Goal: Task Accomplishment & Management: Complete application form

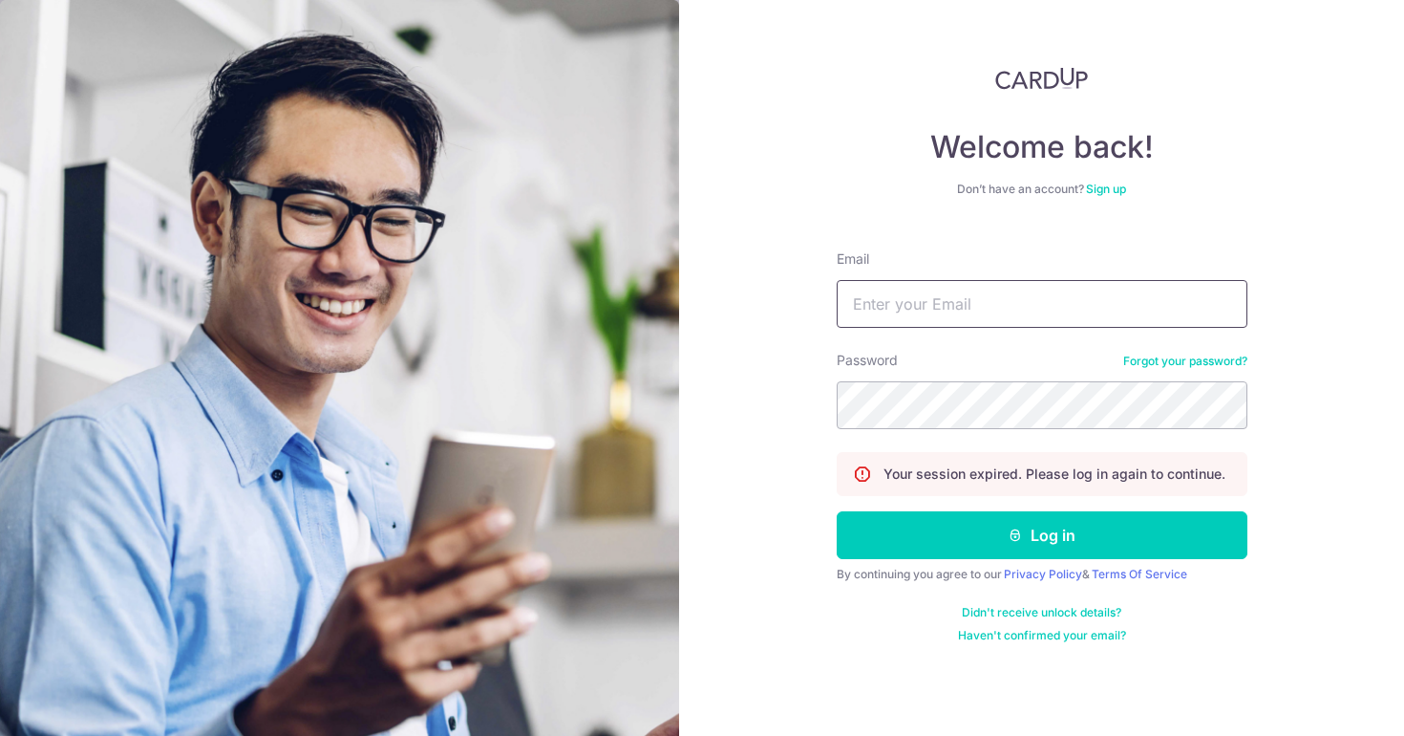
click at [914, 314] on input "Email" at bounding box center [1042, 304] width 411 height 48
type input "[EMAIL_ADDRESS][DOMAIN_NAME]"
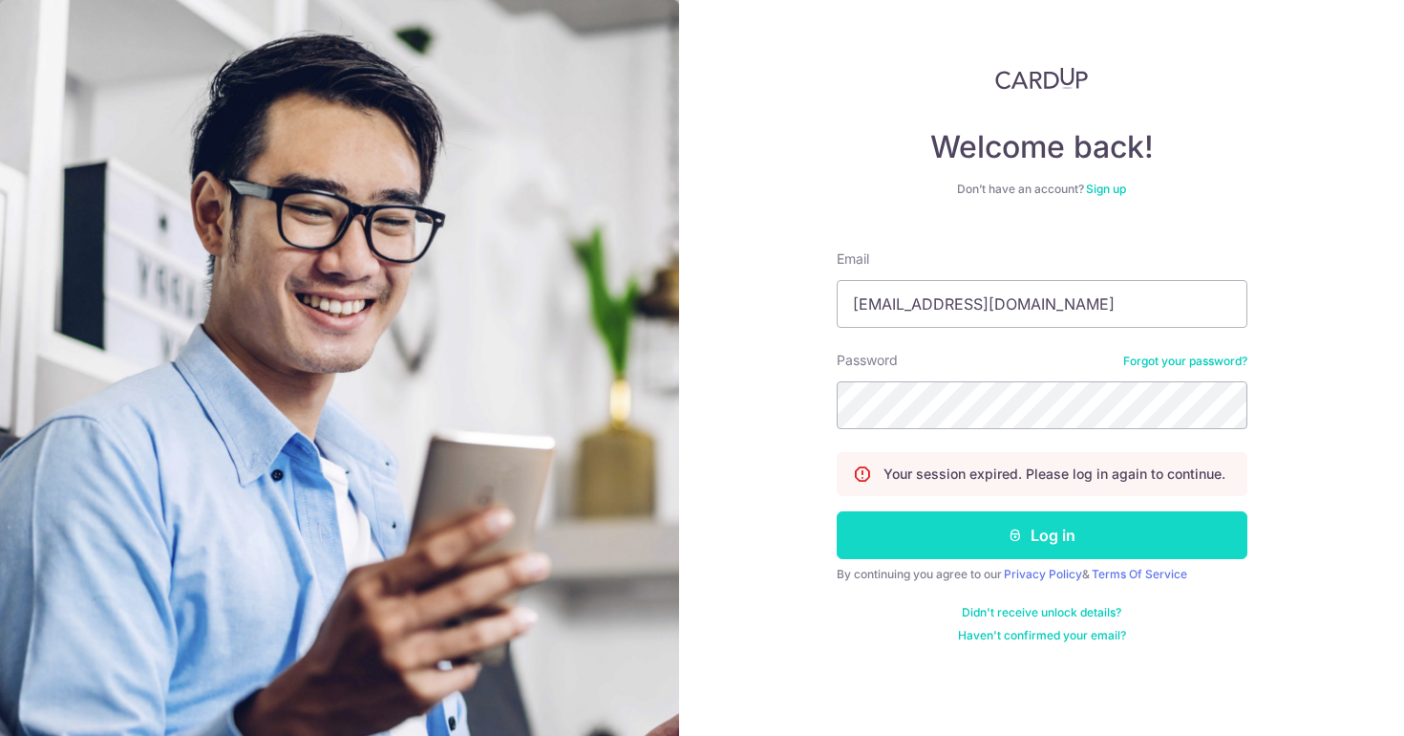
click at [975, 524] on button "Log in" at bounding box center [1042, 535] width 411 height 48
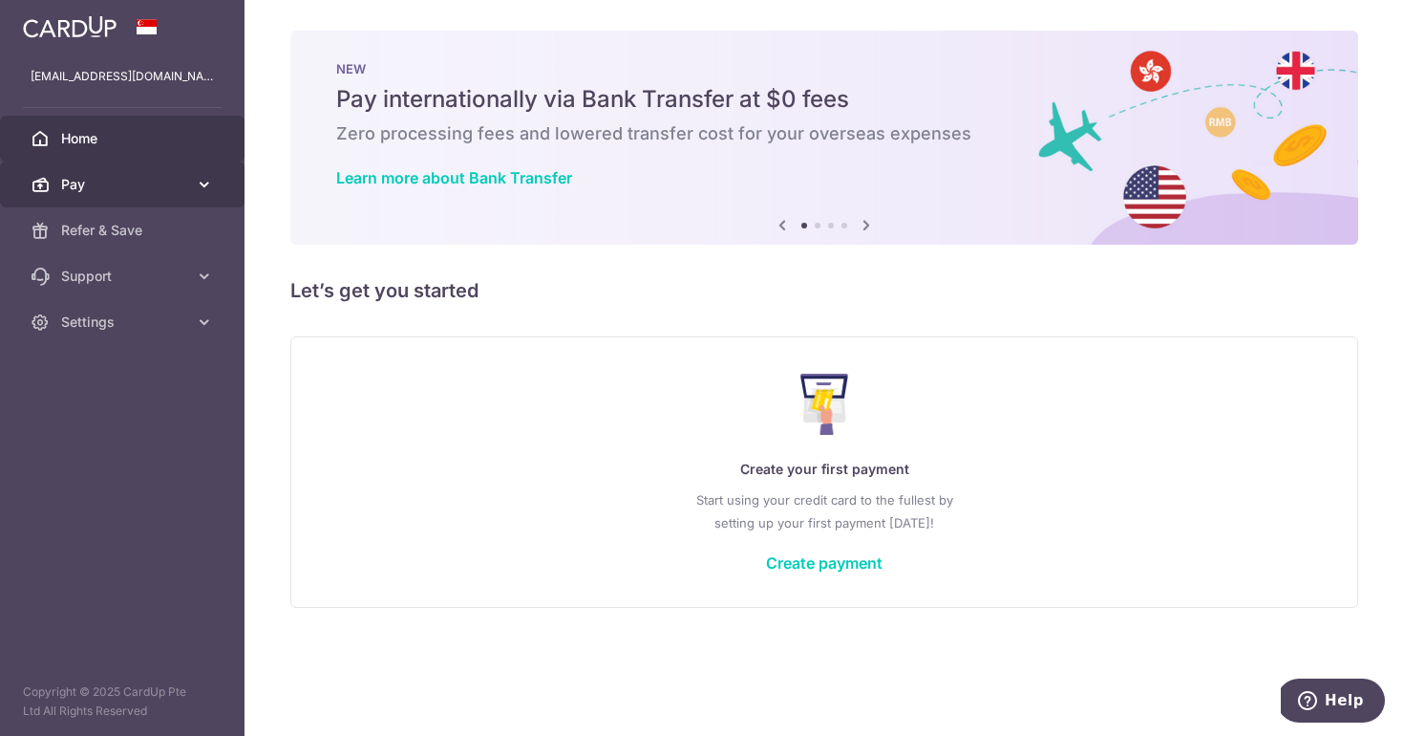
click at [201, 182] on icon at bounding box center [204, 184] width 19 height 19
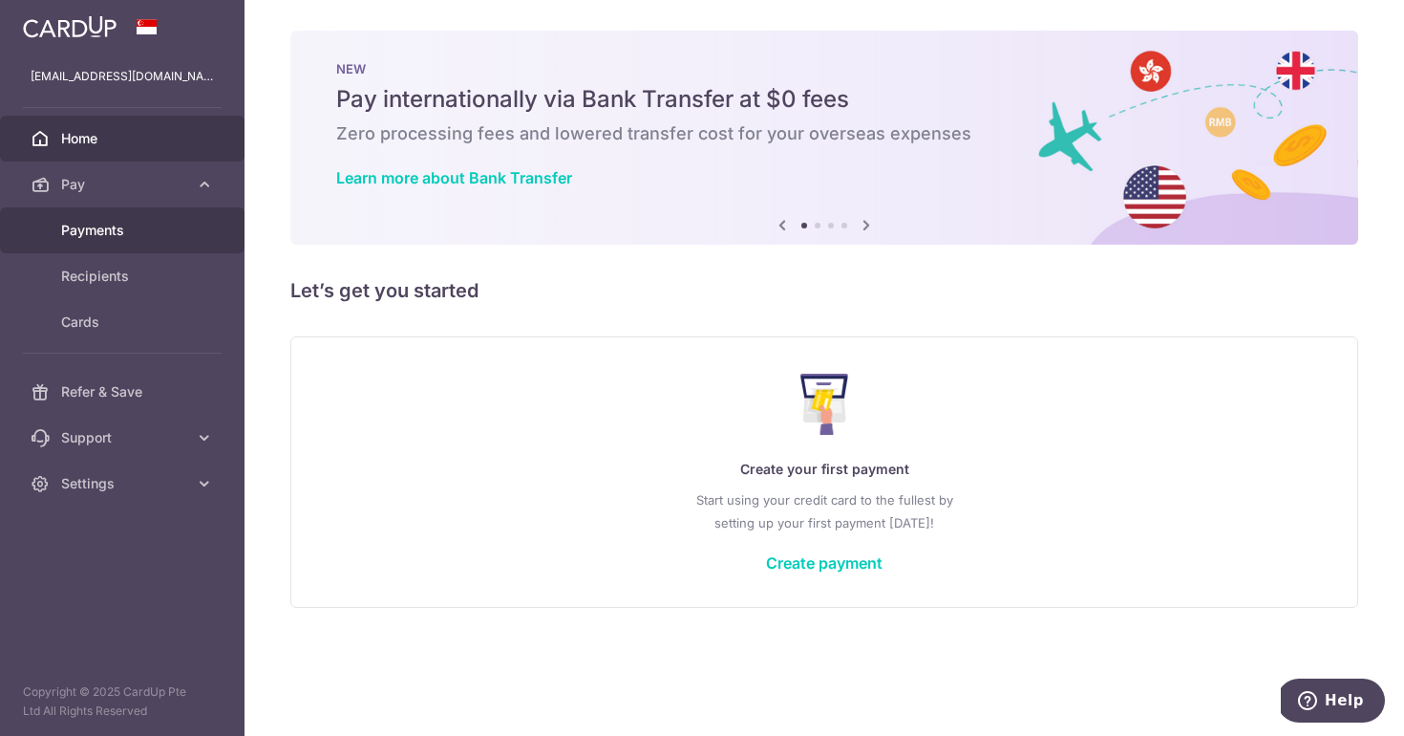
click at [113, 236] on span "Payments" at bounding box center [124, 230] width 126 height 19
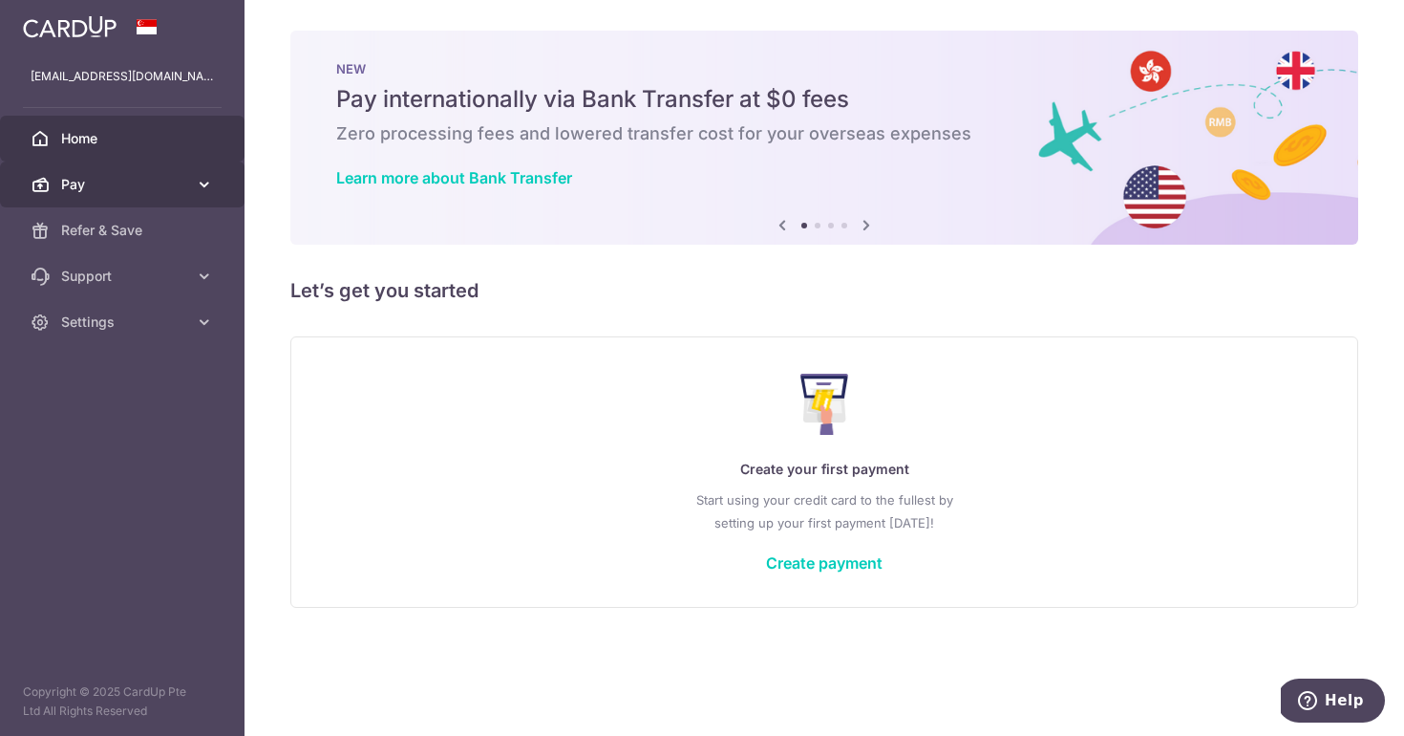
click at [188, 182] on link "Pay" at bounding box center [122, 184] width 245 height 46
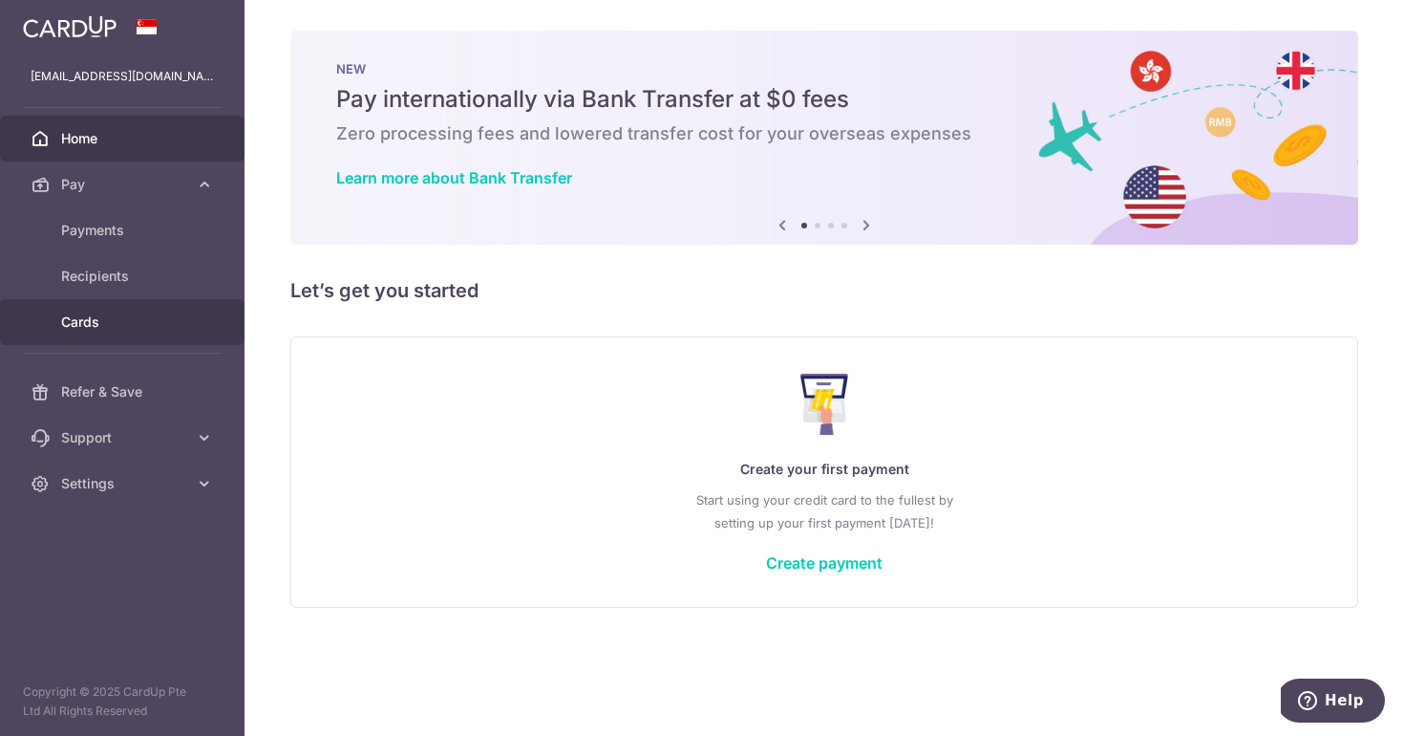
click at [87, 327] on span "Cards" at bounding box center [124, 321] width 126 height 19
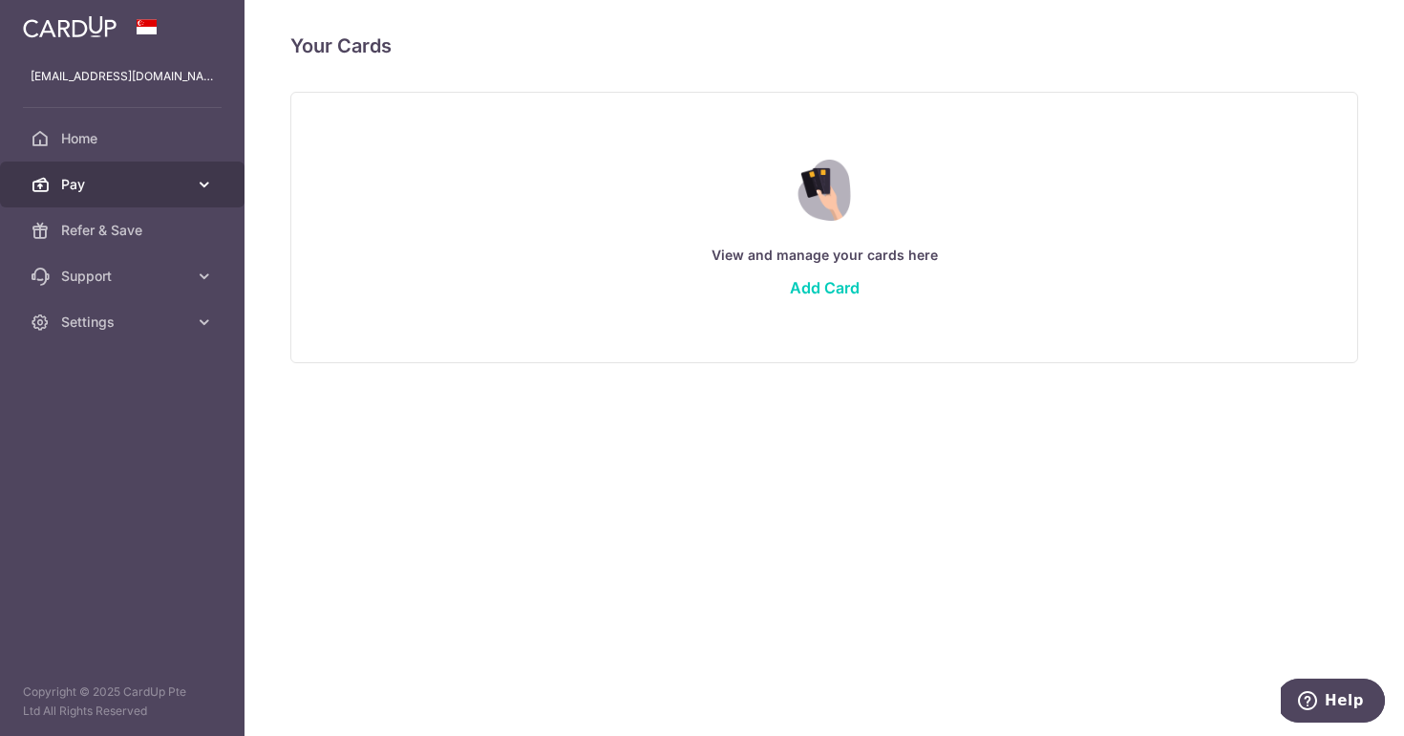
click at [112, 183] on span "Pay" at bounding box center [124, 184] width 126 height 19
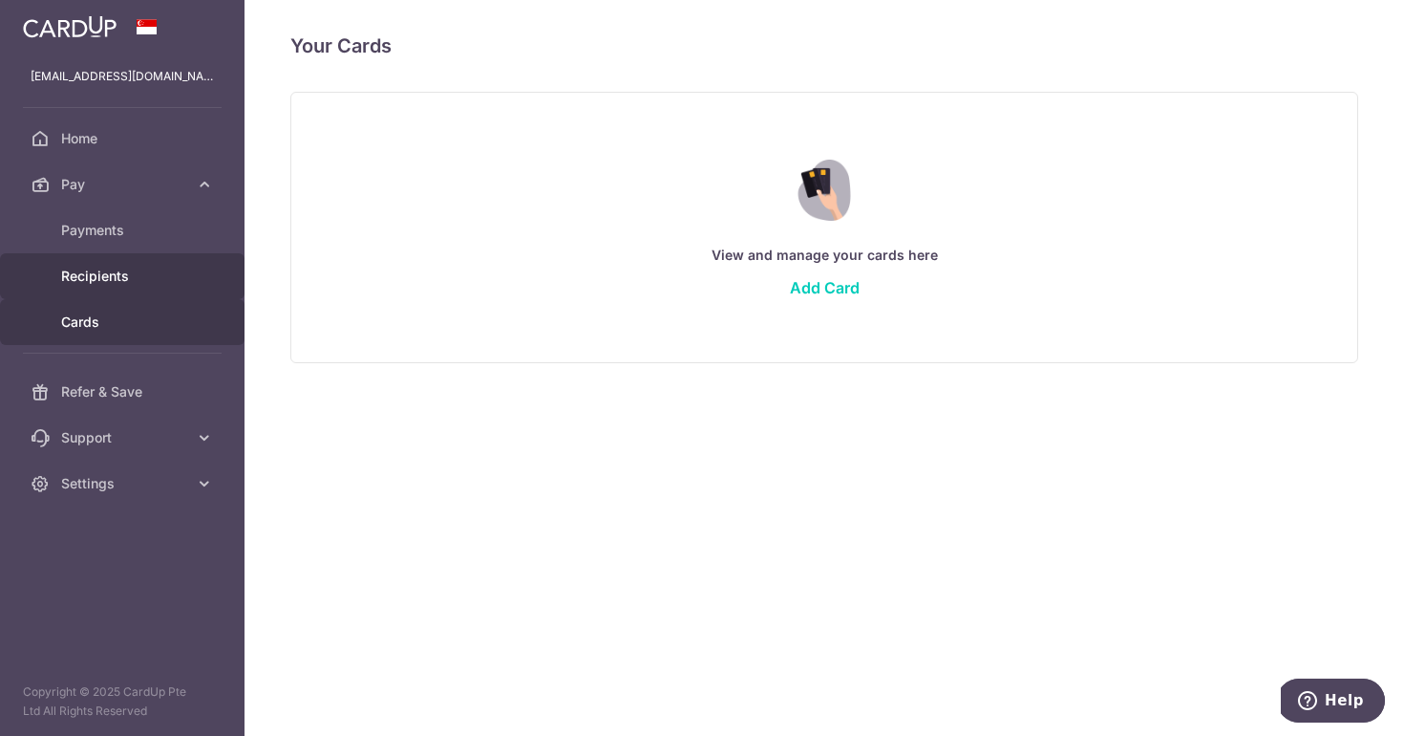
click at [105, 285] on span "Recipients" at bounding box center [124, 276] width 126 height 19
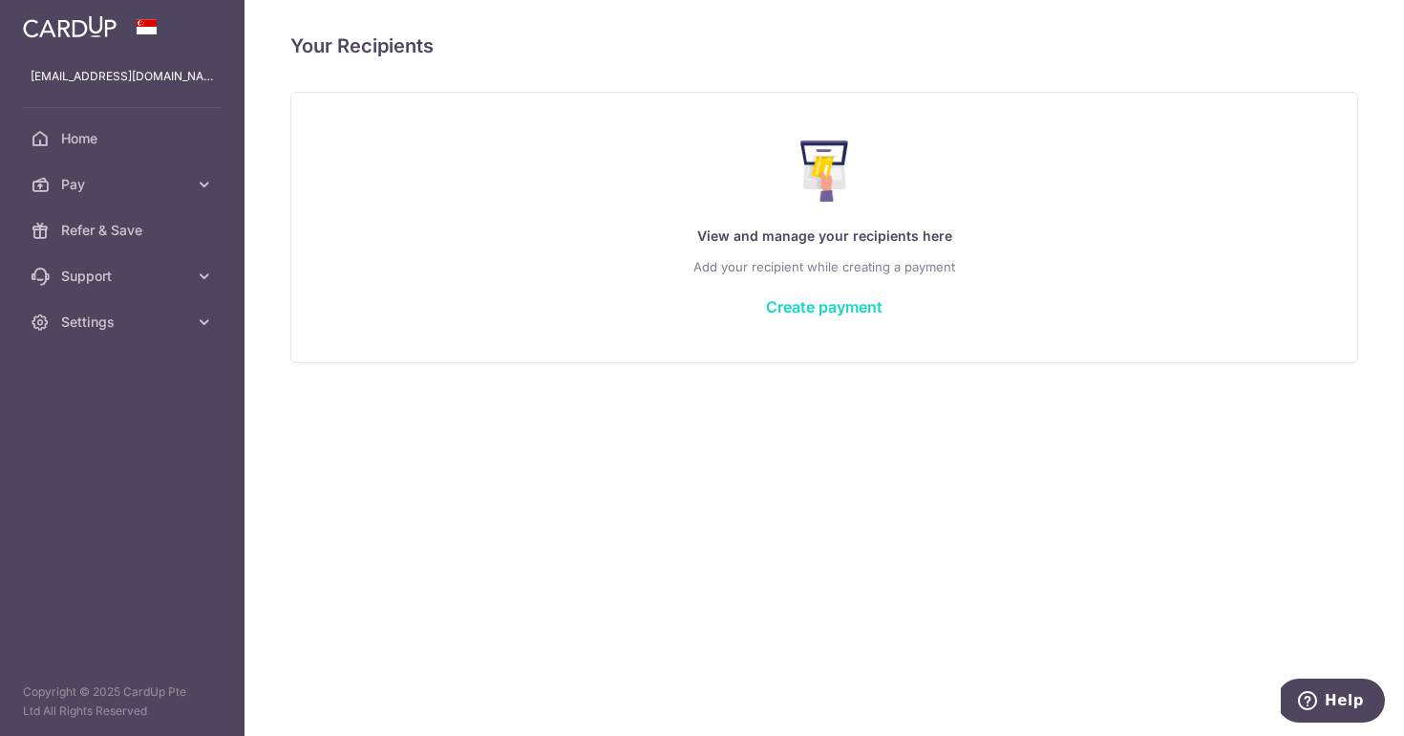
click at [840, 309] on link "Create payment" at bounding box center [824, 306] width 117 height 19
click at [134, 233] on span "Refer & Save" at bounding box center [124, 230] width 126 height 19
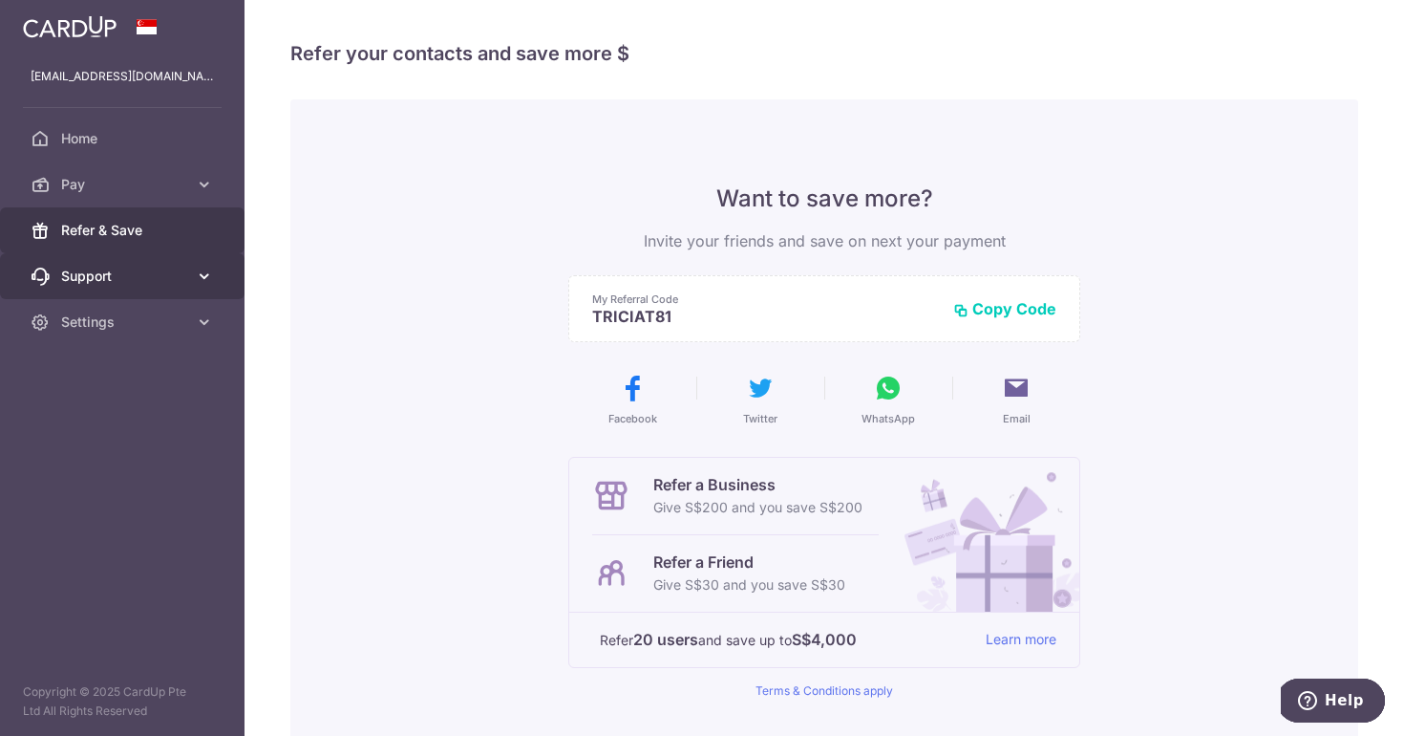
click at [129, 284] on span "Support" at bounding box center [124, 276] width 126 height 19
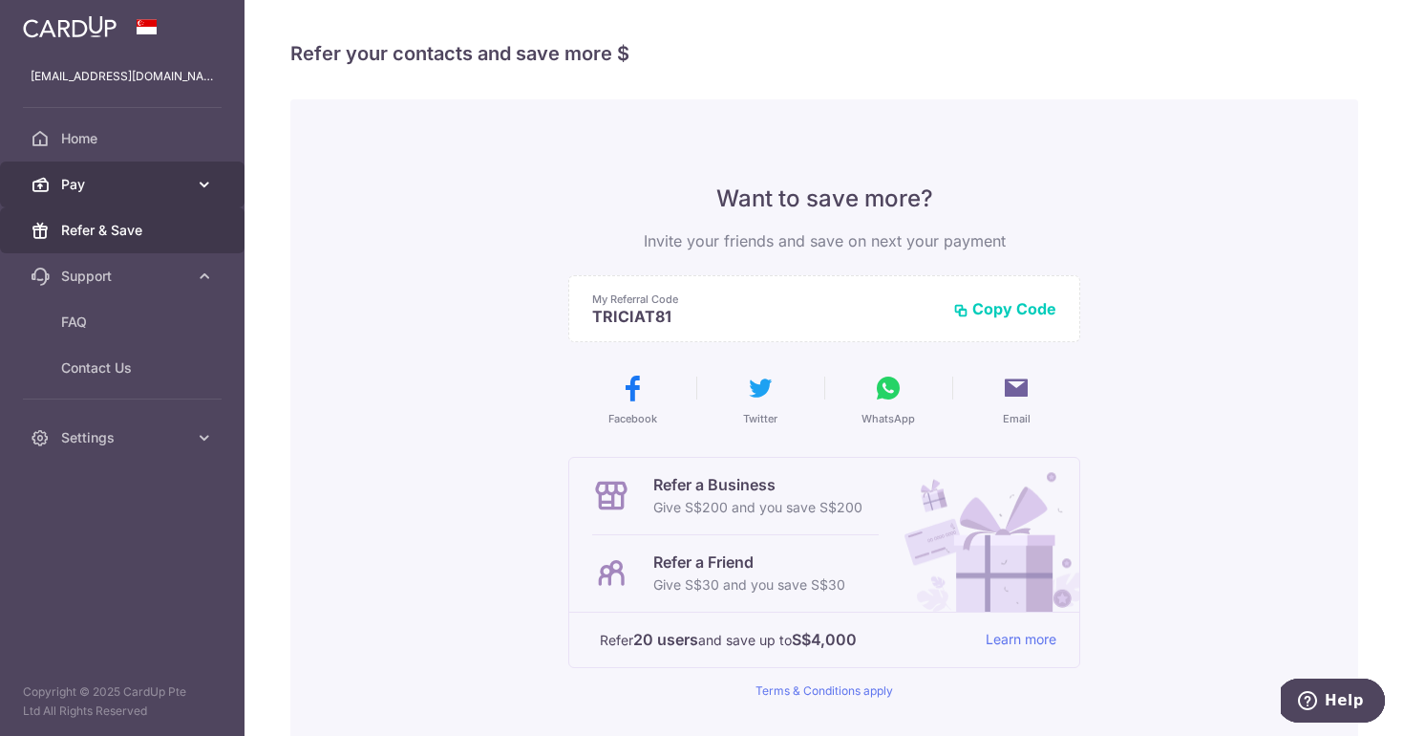
click at [205, 179] on icon at bounding box center [204, 184] width 19 height 19
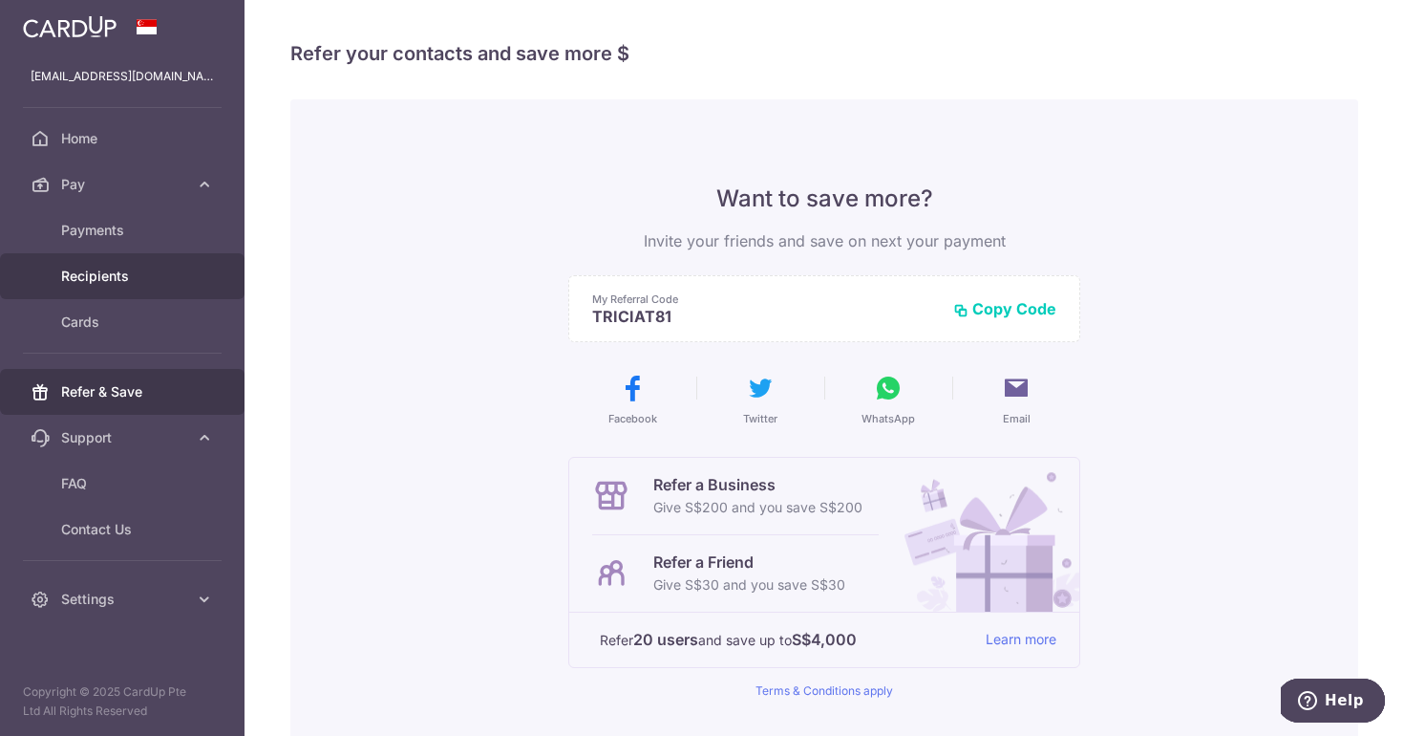
click at [109, 289] on link "Recipients" at bounding box center [122, 276] width 245 height 46
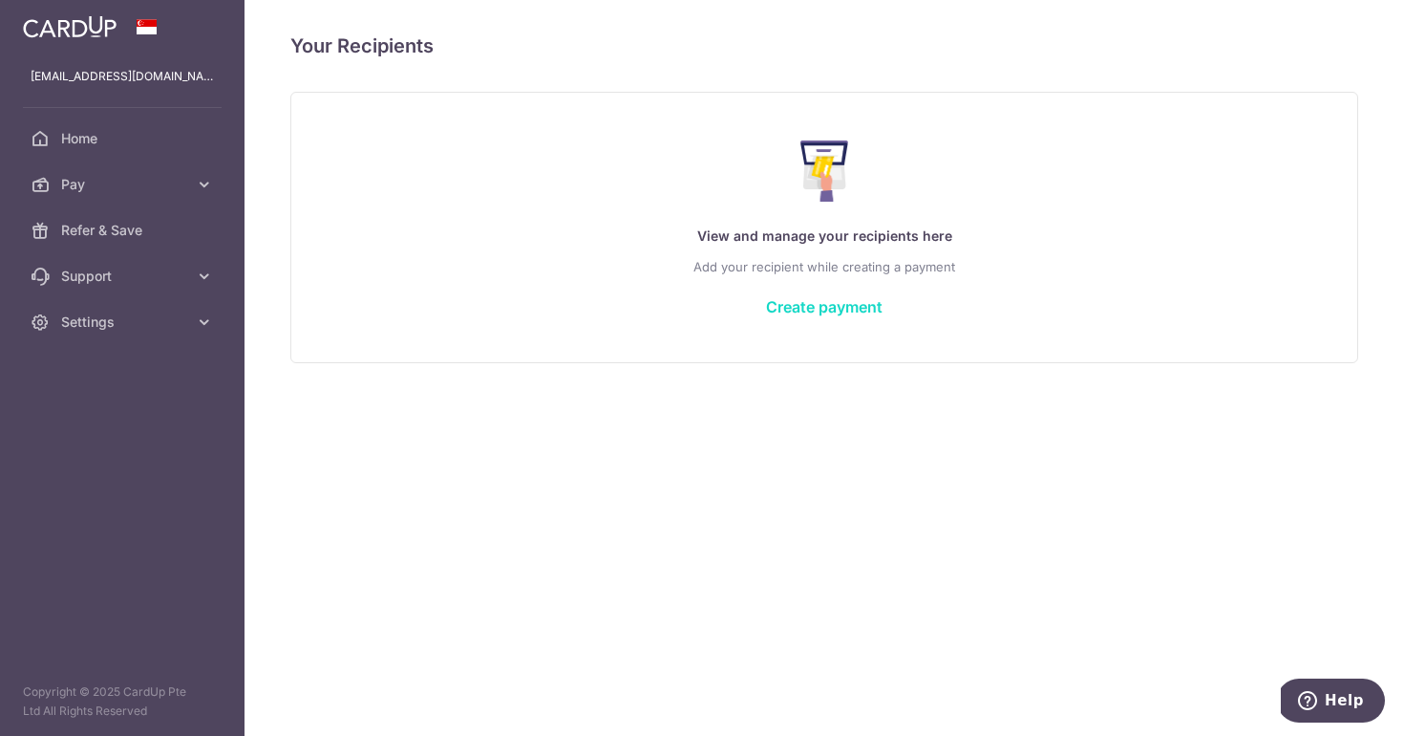
click at [809, 299] on link "Create payment" at bounding box center [824, 306] width 117 height 19
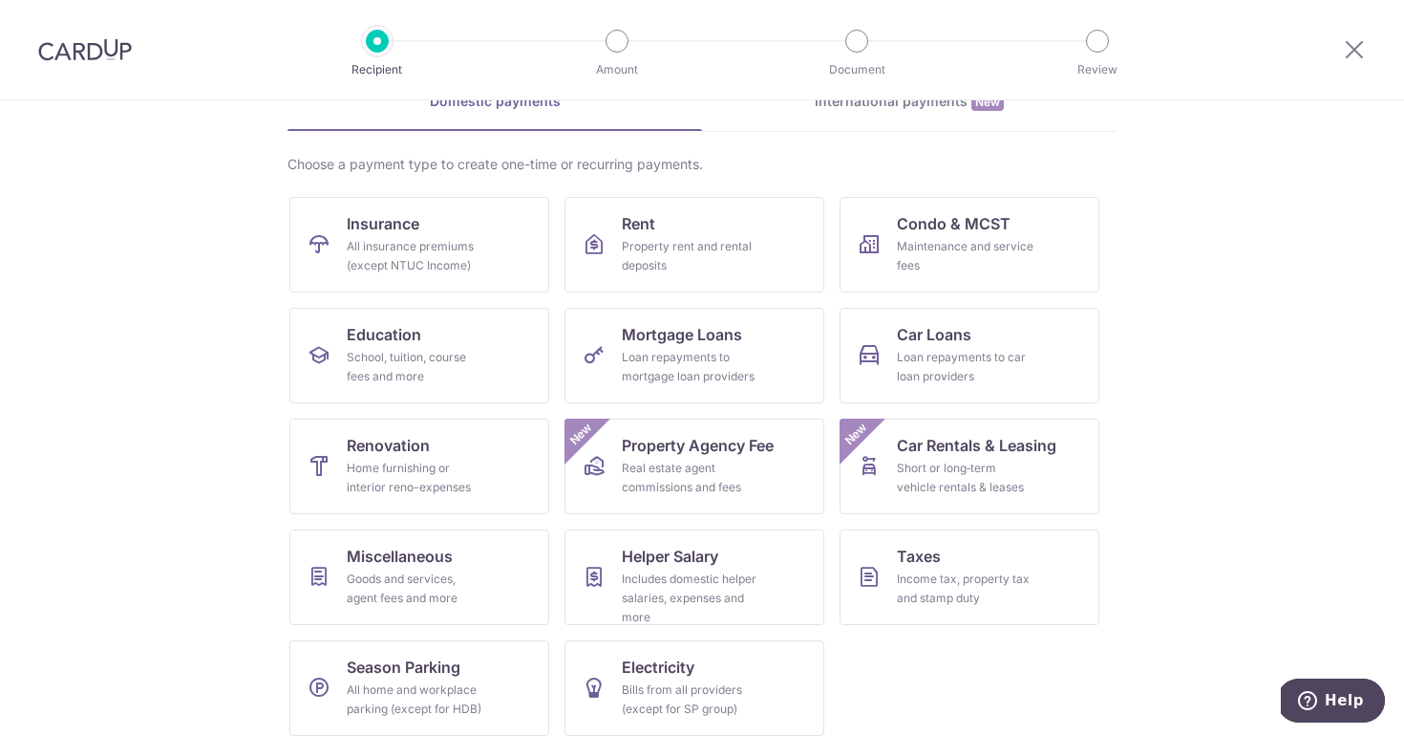
scroll to position [119, 0]
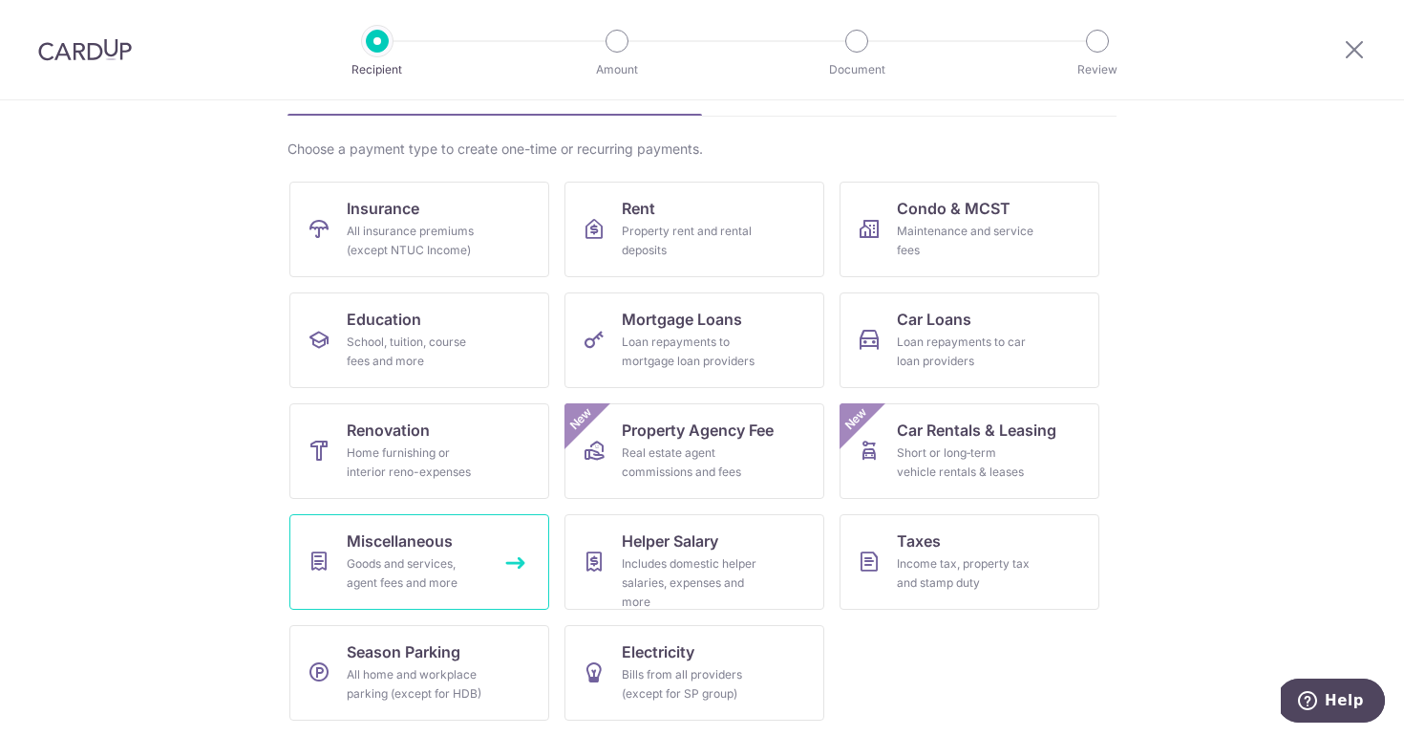
click at [418, 568] on div "Goods and services, agent fees and more" at bounding box center [416, 573] width 138 height 38
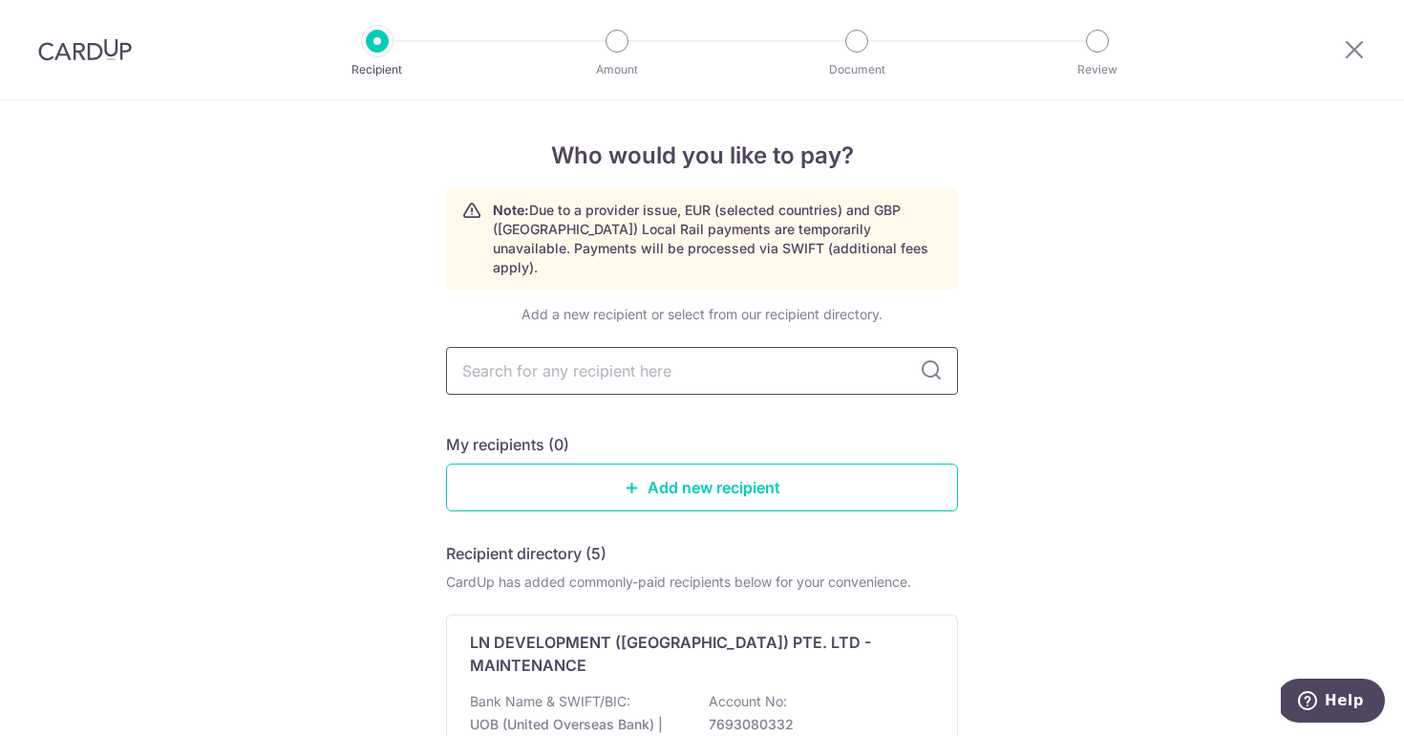
type input "53489782K"
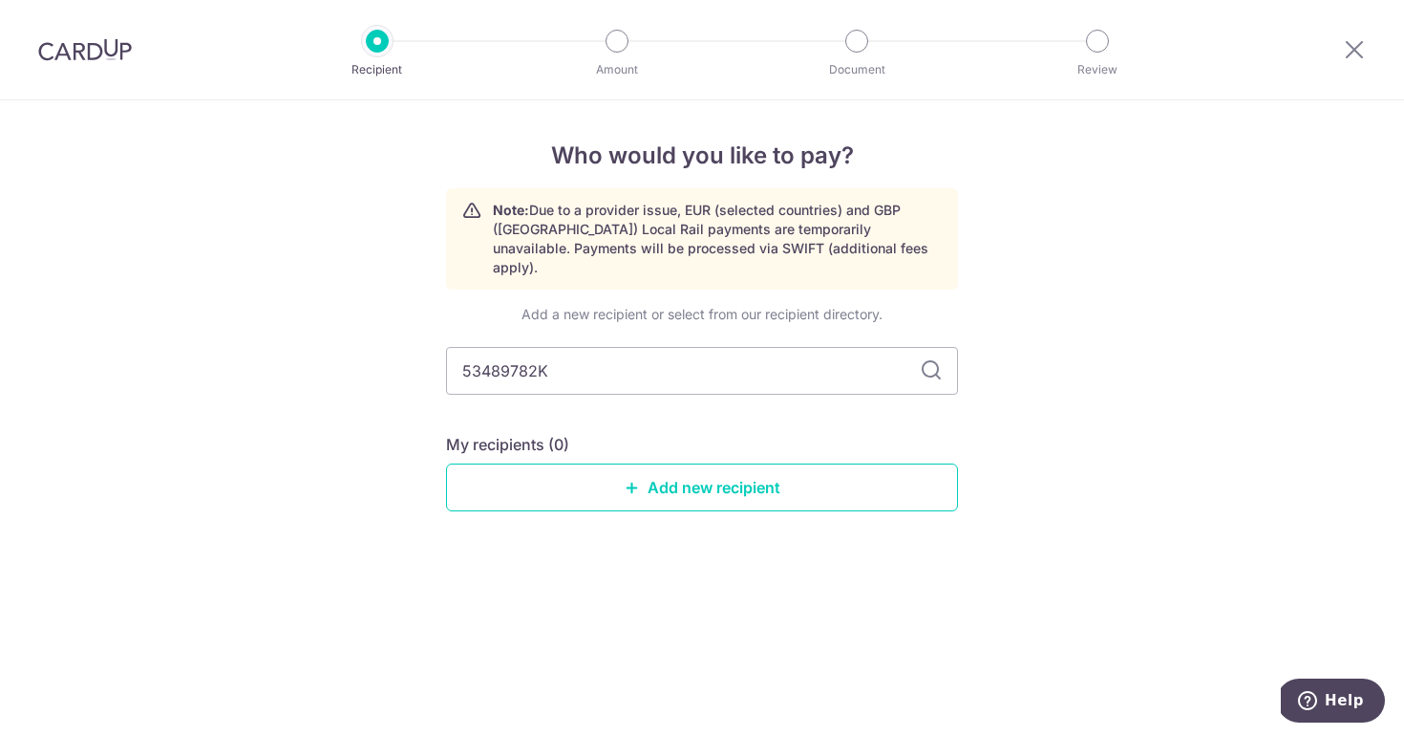
click at [931, 359] on icon at bounding box center [931, 370] width 23 height 23
click at [926, 359] on icon at bounding box center [931, 370] width 23 height 23
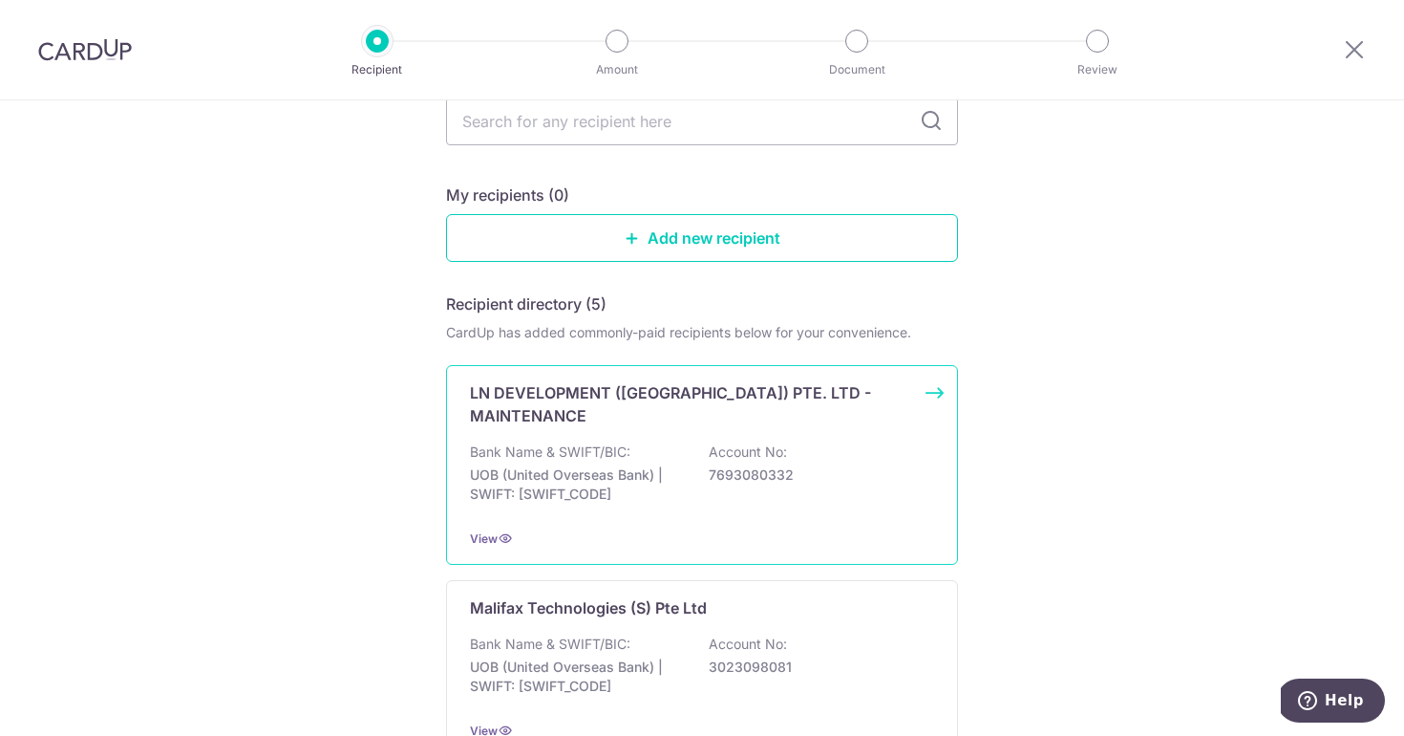
scroll to position [149, 0]
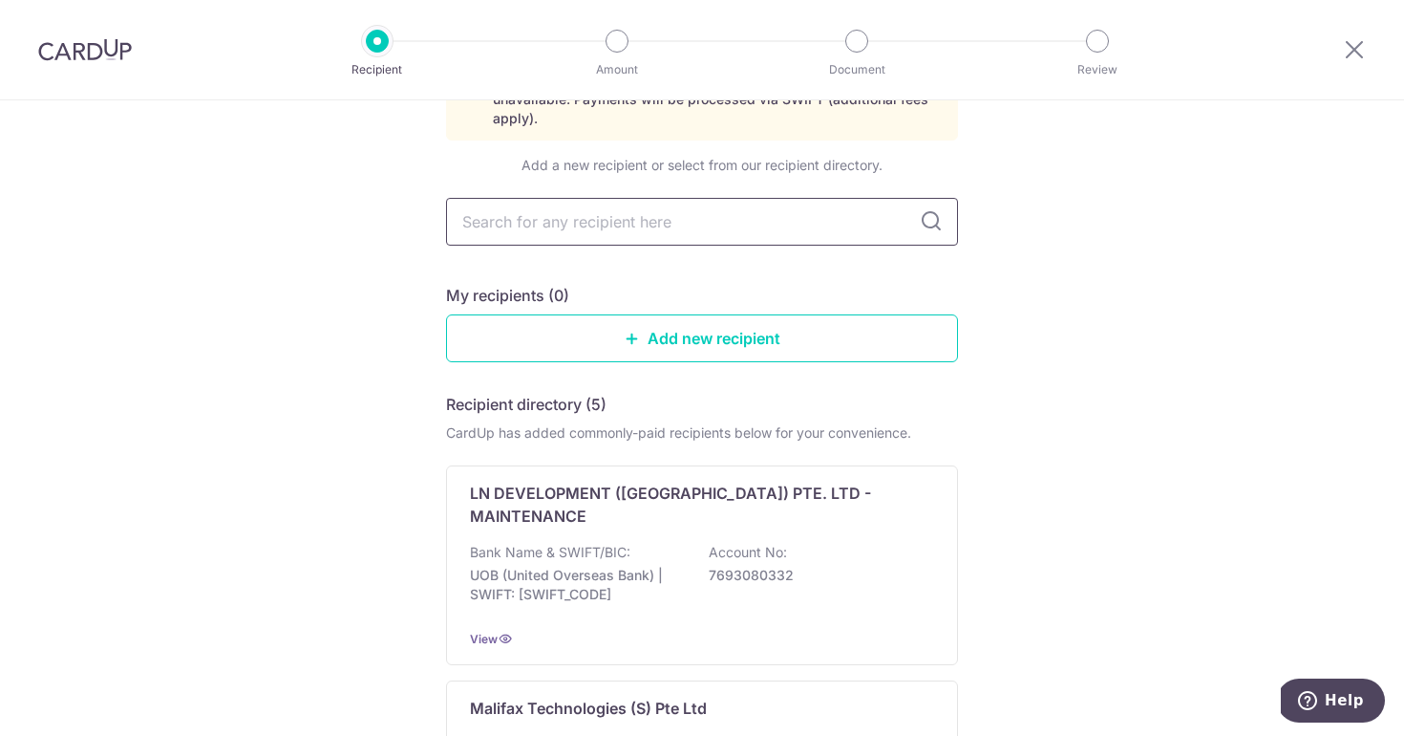
click at [643, 218] on input "text" at bounding box center [702, 222] width 512 height 48
click at [501, 323] on link "Add new recipient" at bounding box center [702, 338] width 512 height 48
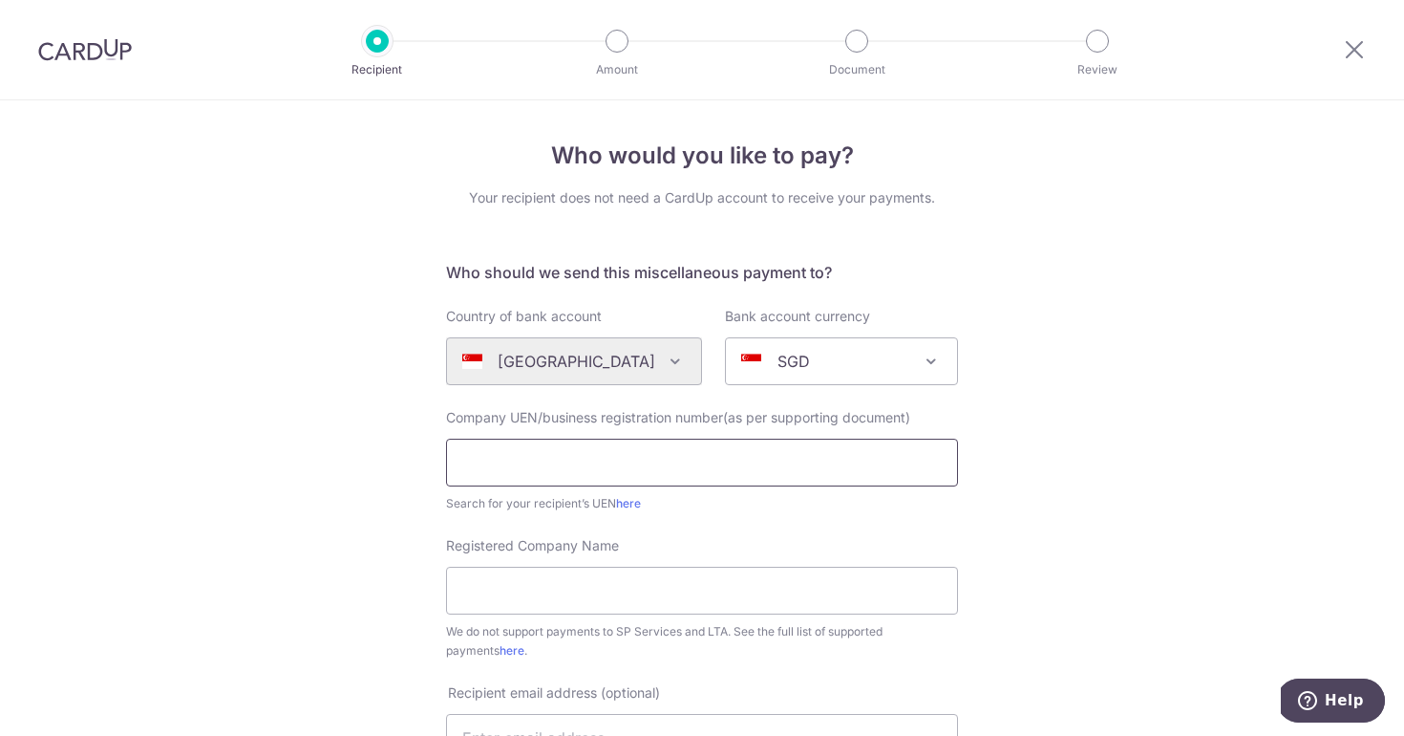
click at [596, 459] on input "text" at bounding box center [702, 463] width 512 height 48
paste input "53489782K"
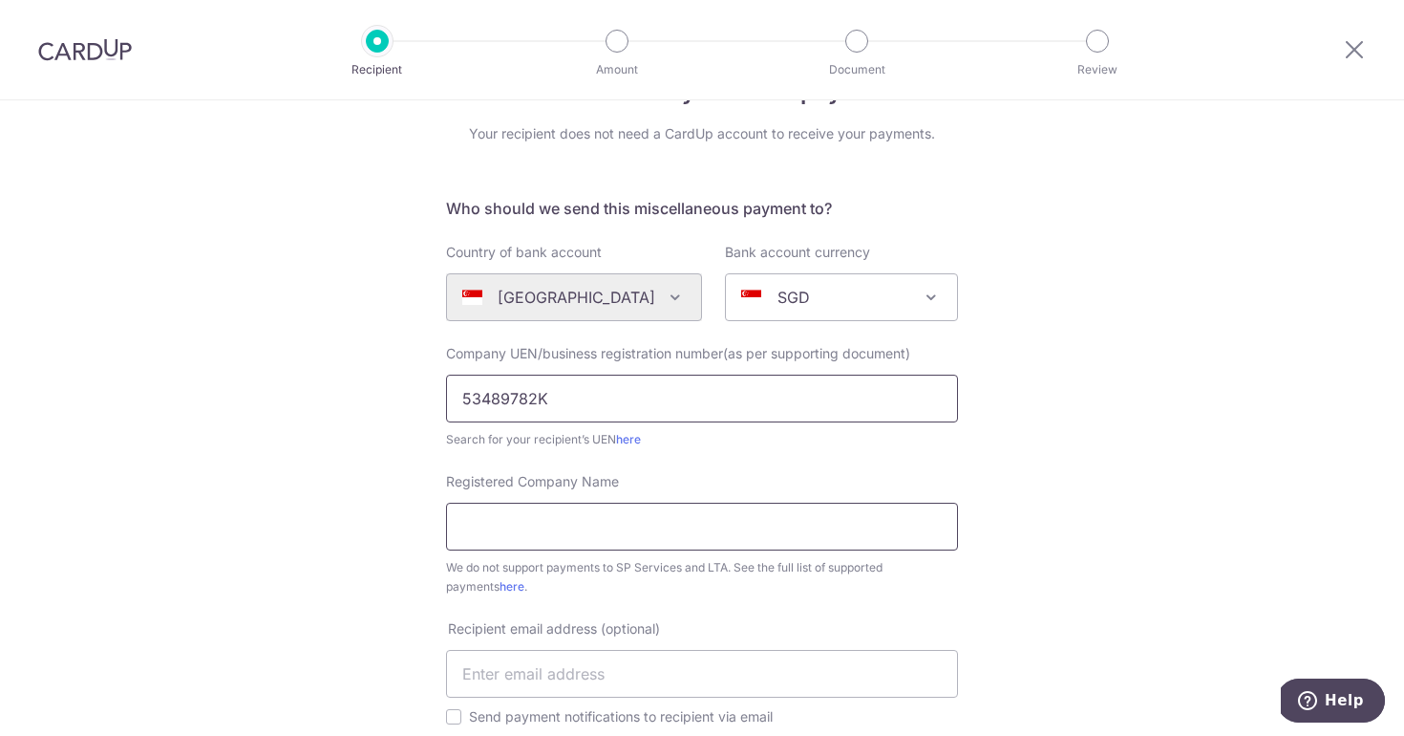
scroll to position [63, 0]
type input "53489782K"
click at [606, 526] on input "Registered Company Name" at bounding box center [702, 527] width 512 height 48
paste input "he Arde Botanica"
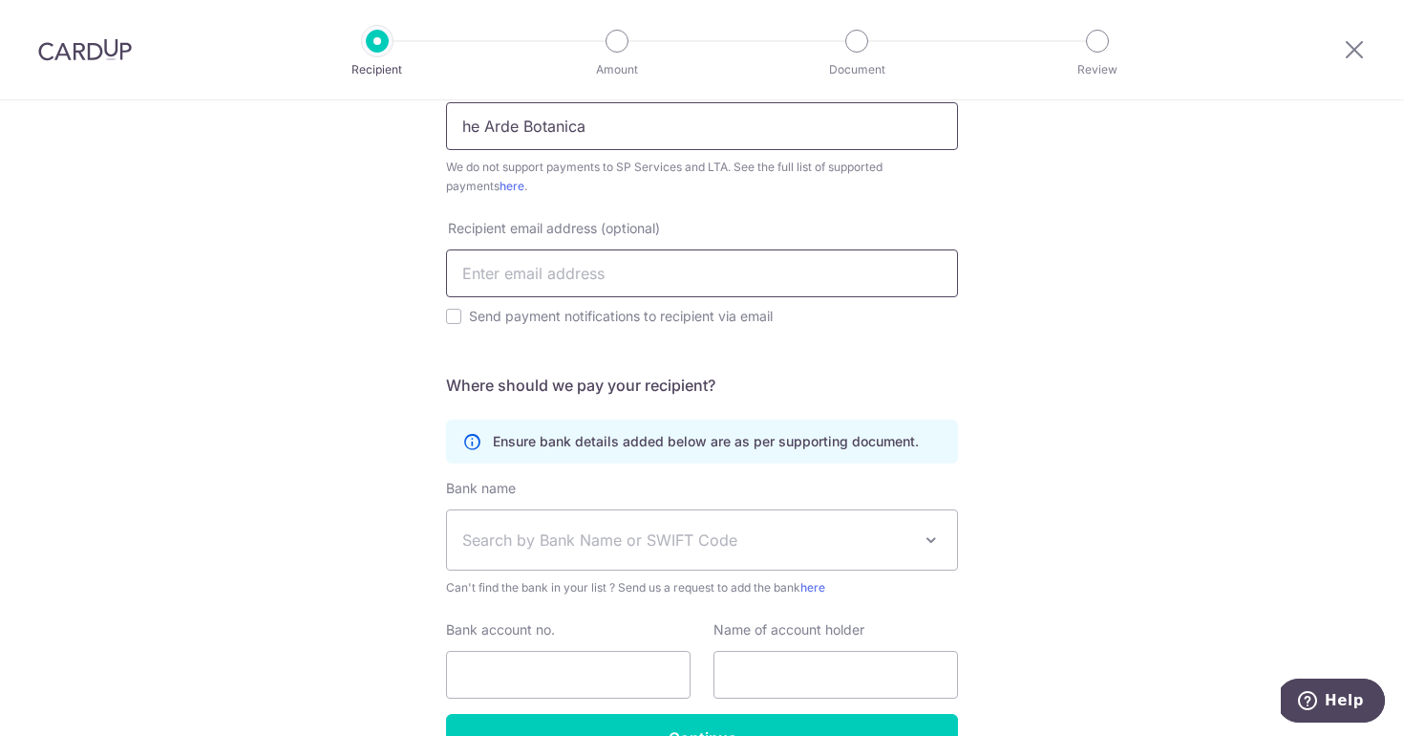
scroll to position [466, 0]
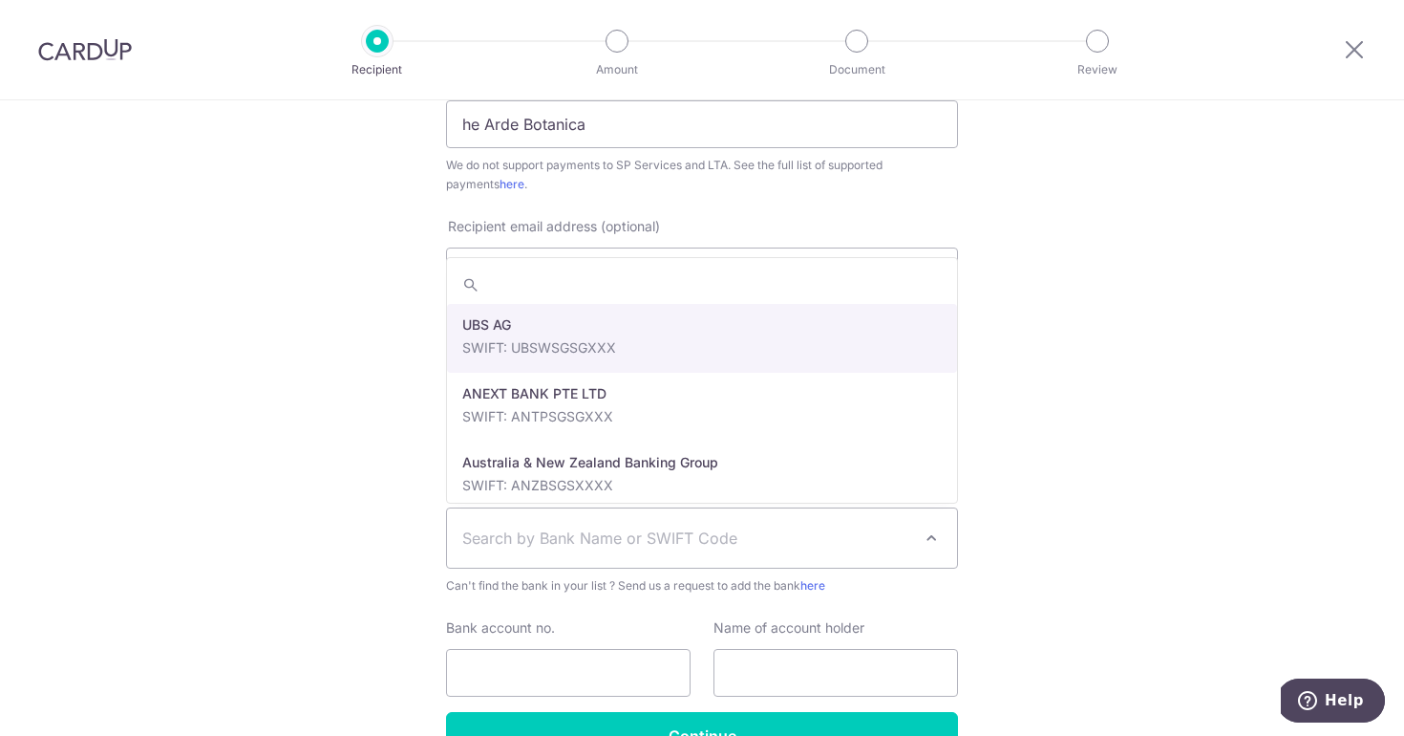
click at [696, 538] on span "Search by Bank Name or SWIFT Code" at bounding box center [686, 537] width 449 height 23
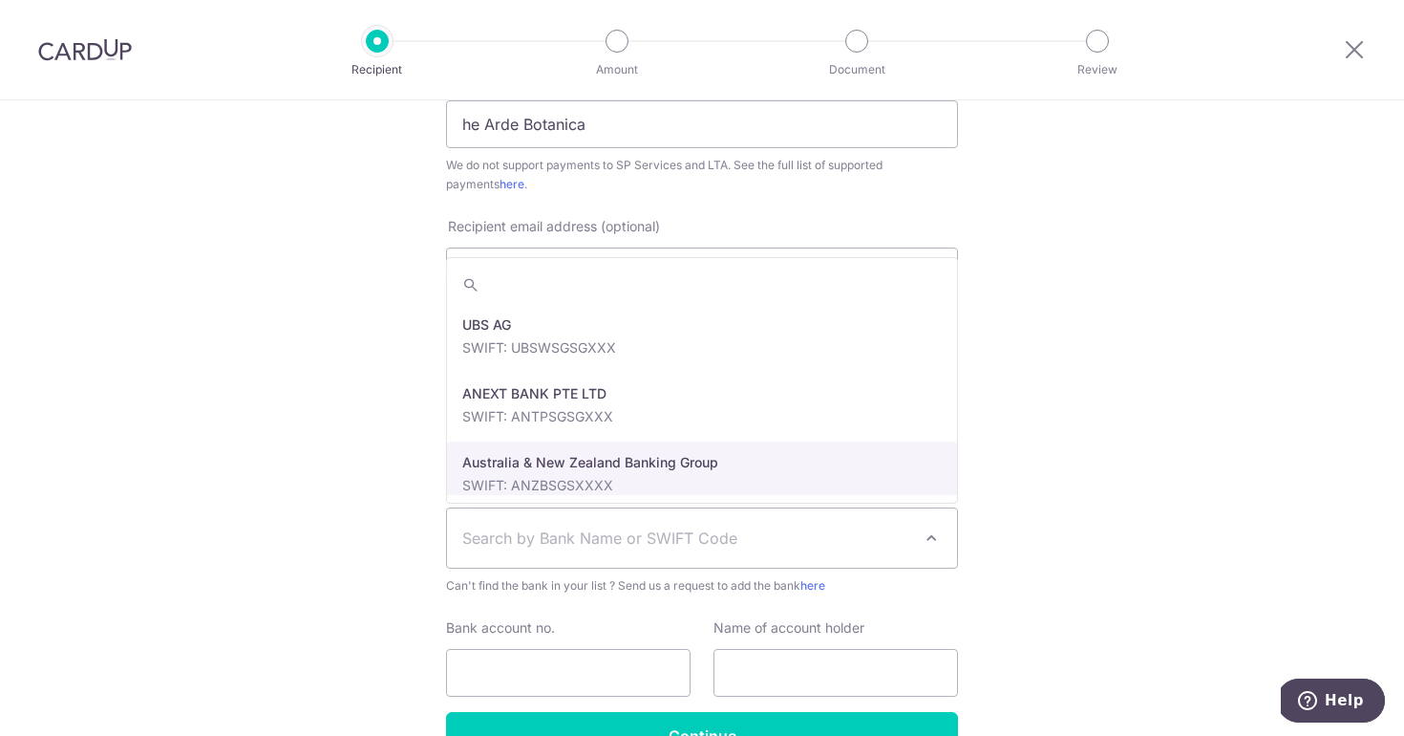
click at [374, 613] on div "Who would you like to pay? Your recipient does not need a CardUp account to rec…" at bounding box center [702, 241] width 1404 height 1215
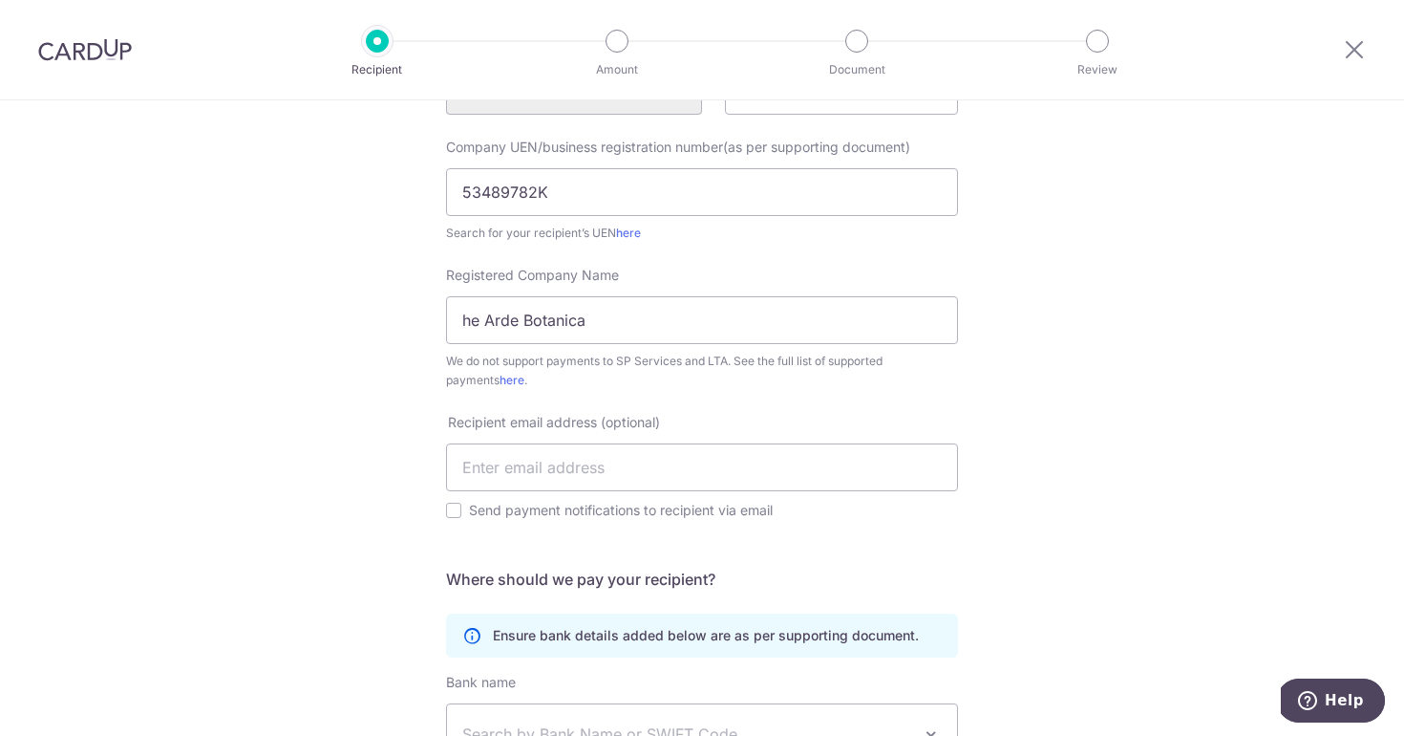
scroll to position [252, 0]
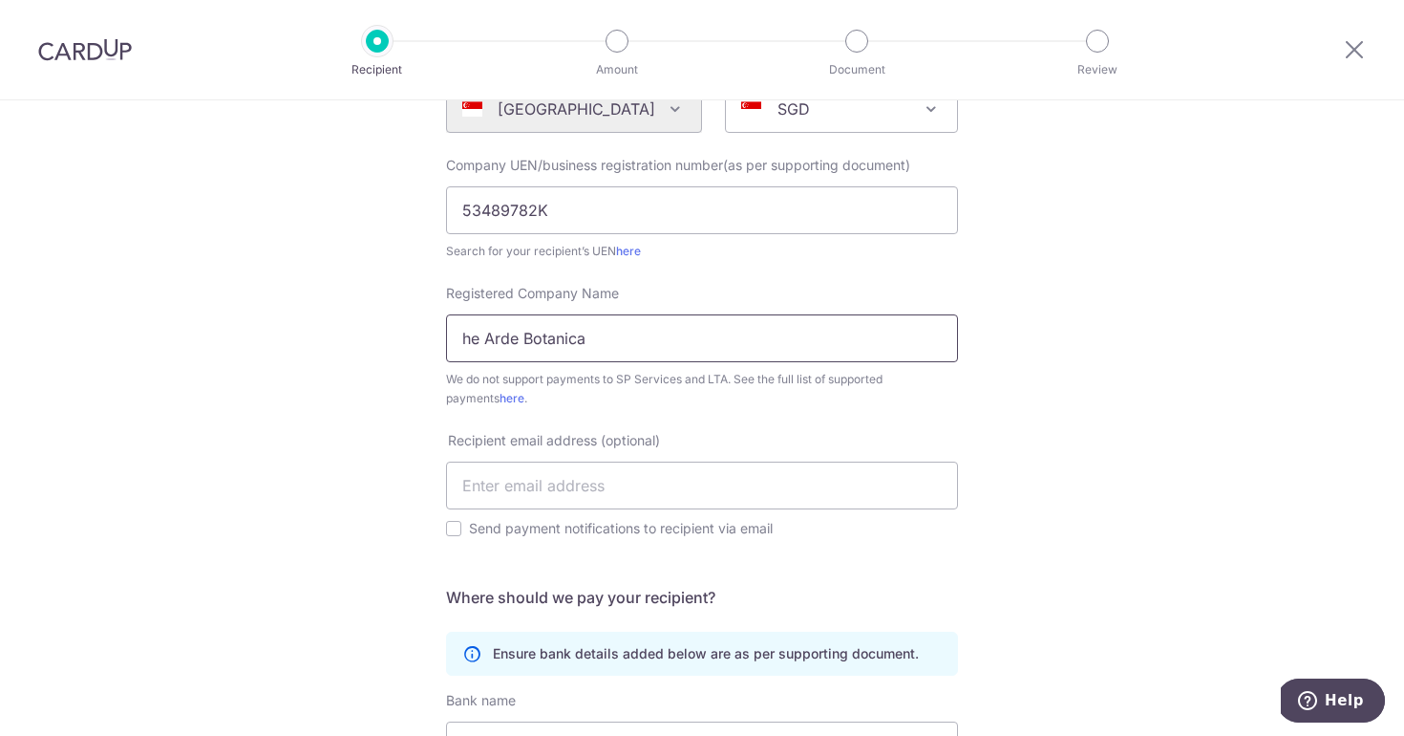
click at [464, 339] on input "he Arde Botanica" at bounding box center [702, 338] width 512 height 48
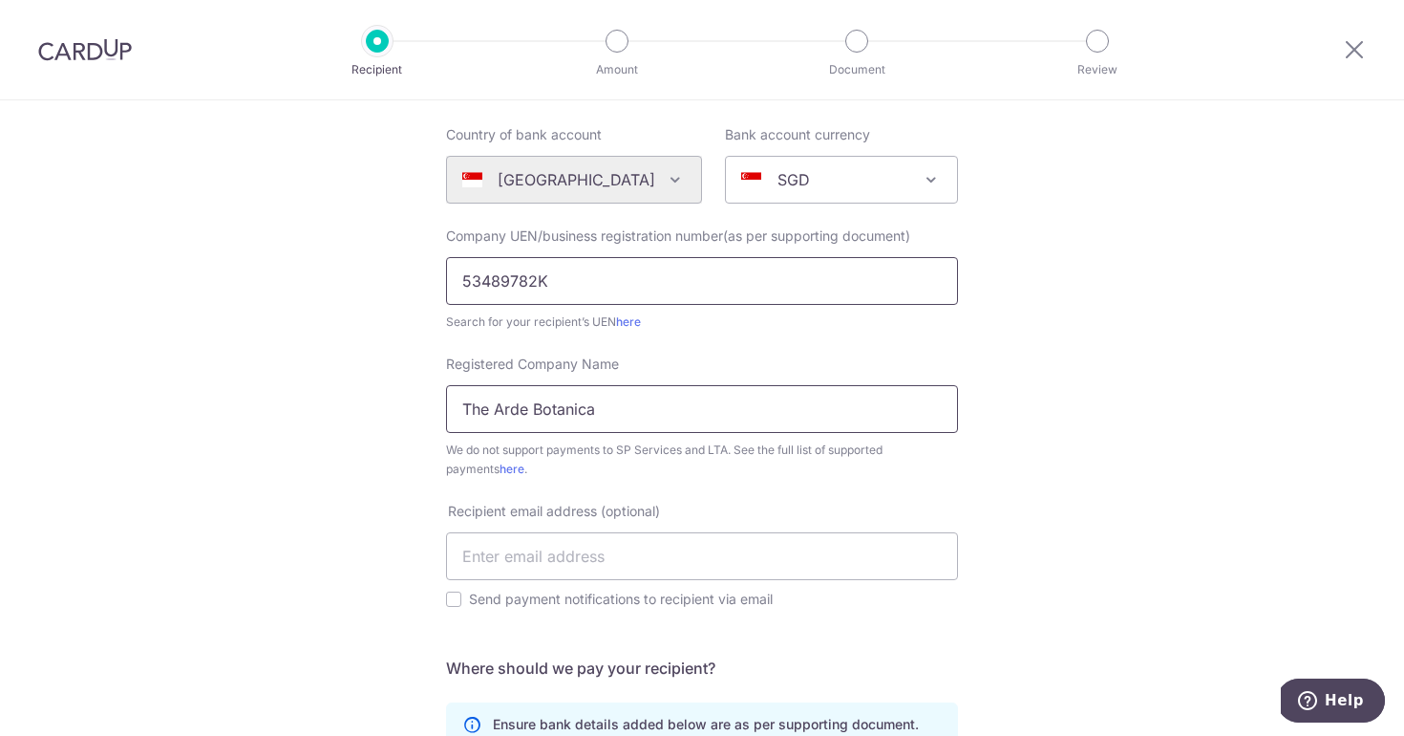
scroll to position [580, 0]
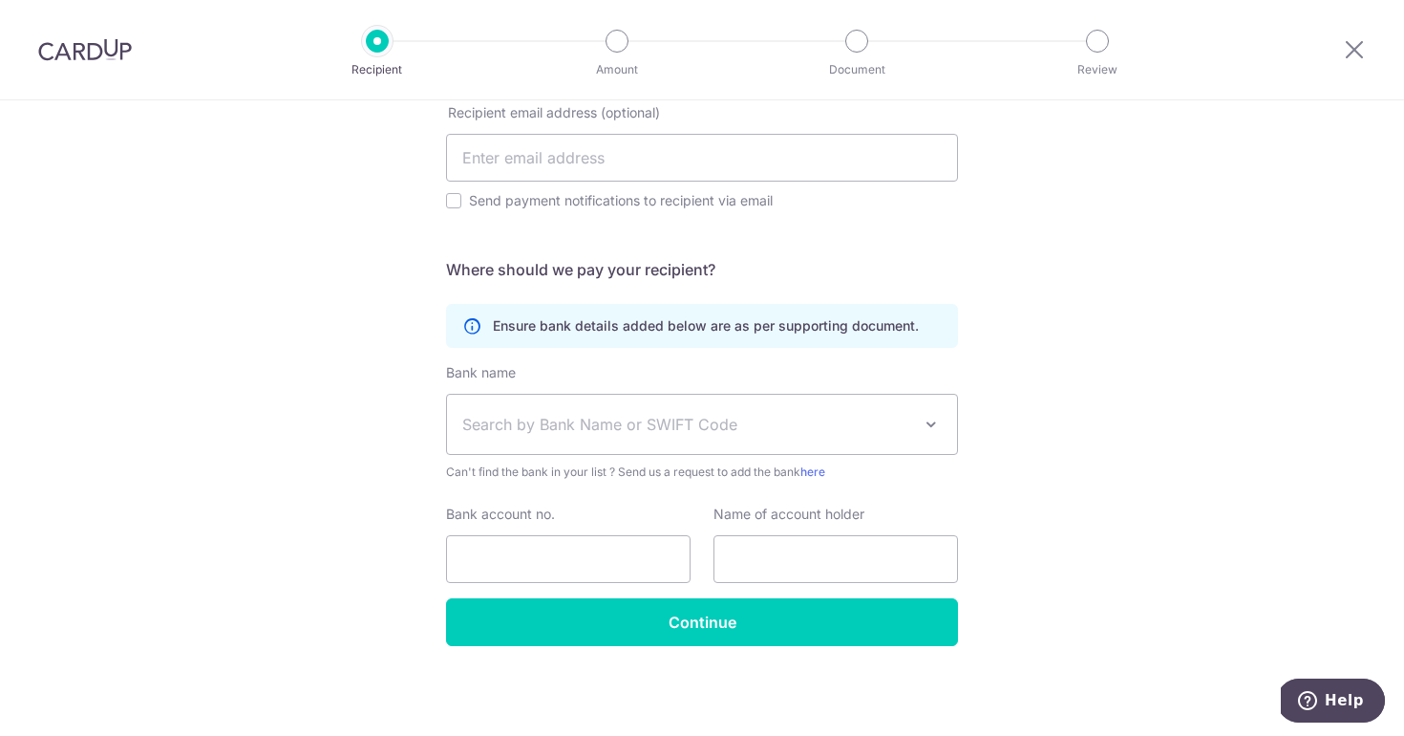
type input "The Arde Botanica"
